Goal: Find specific page/section: Find specific page/section

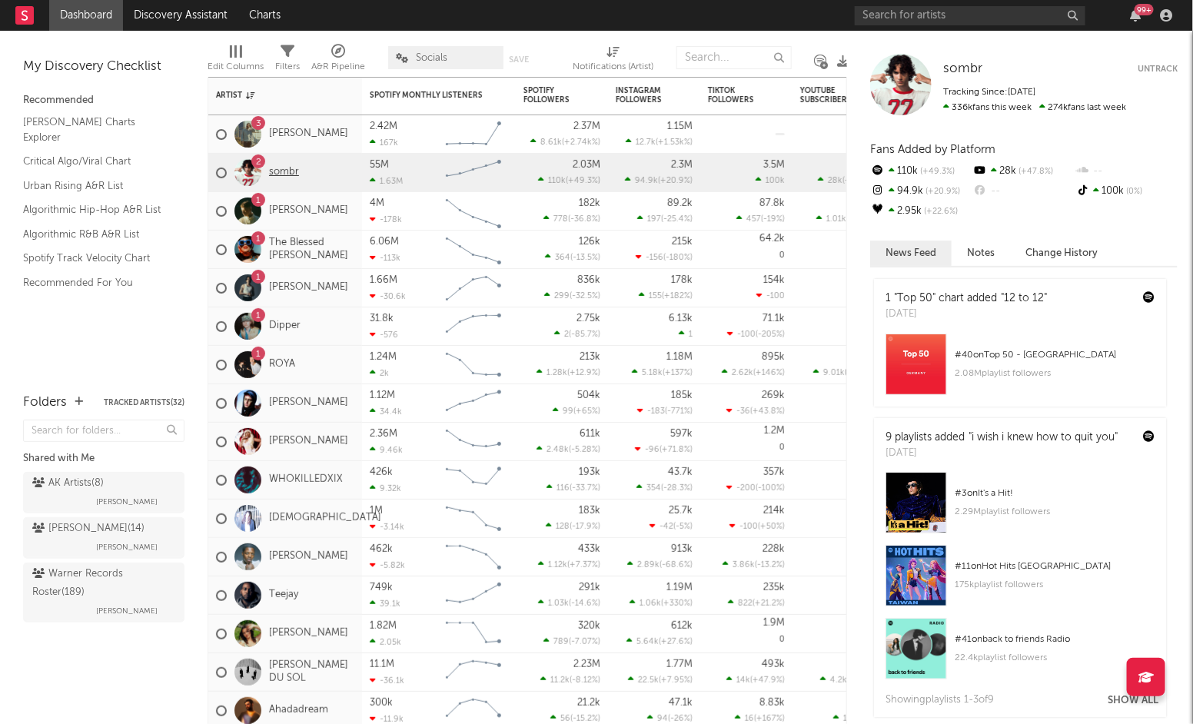
click at [284, 174] on link "sombr" at bounding box center [284, 172] width 30 height 13
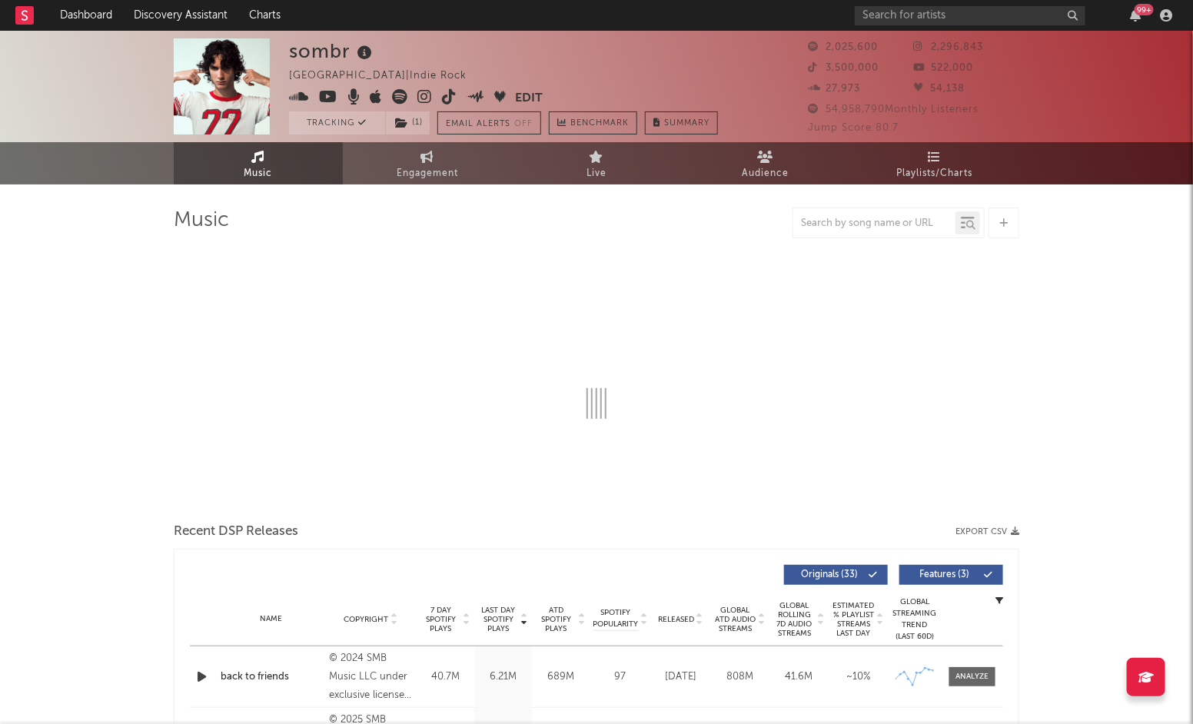
select select "6m"
